Goal: Transaction & Acquisition: Purchase product/service

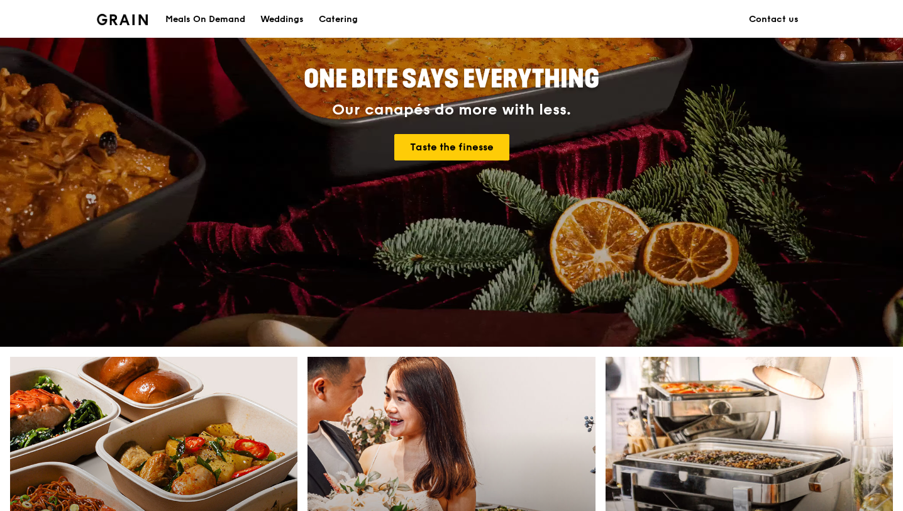
scroll to position [157, 0]
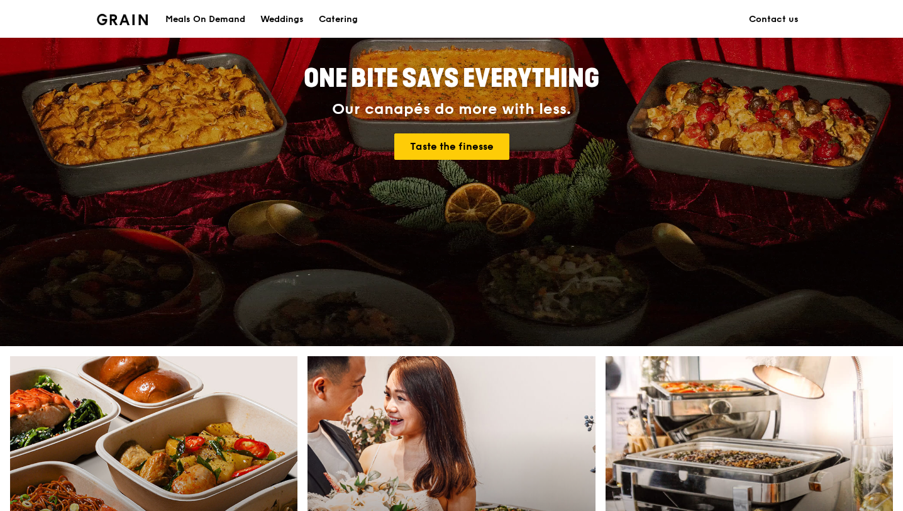
click at [218, 21] on div "Meals On Demand" at bounding box center [205, 20] width 80 height 38
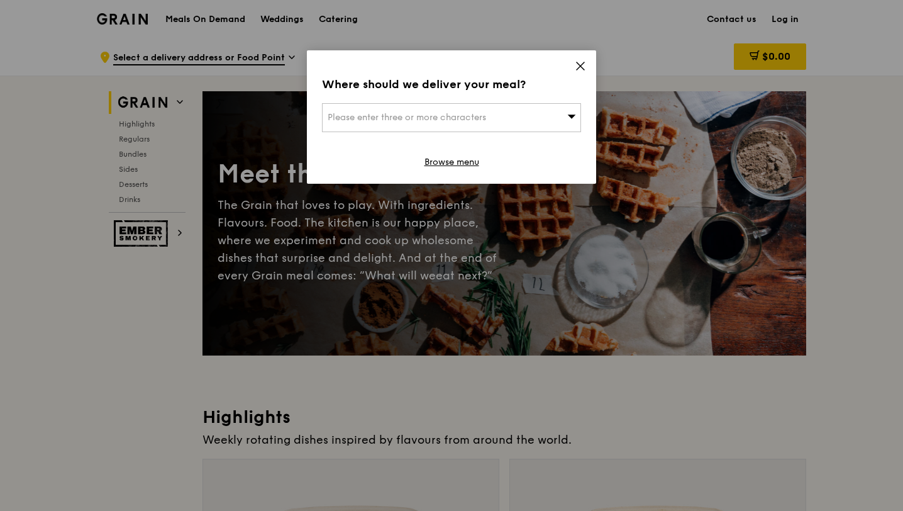
click at [579, 71] on icon at bounding box center [580, 65] width 11 height 11
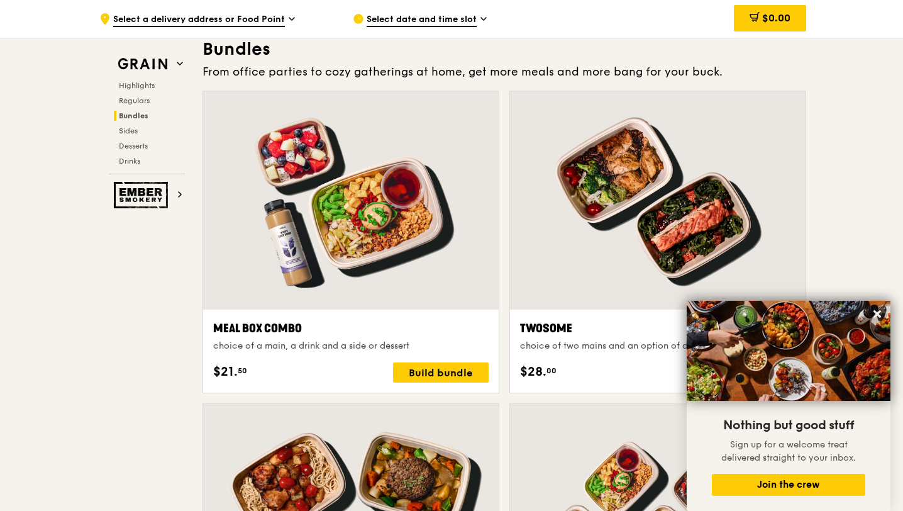
scroll to position [1641, 0]
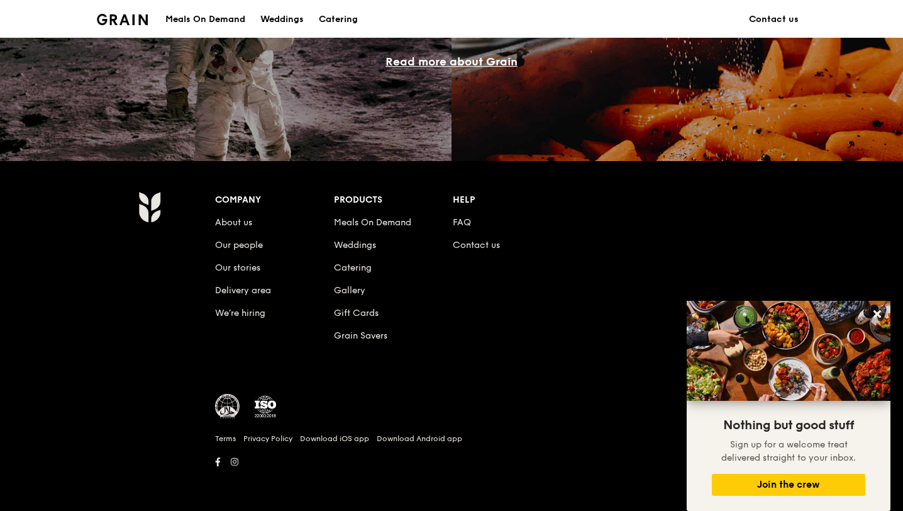
scroll to position [157, 0]
